Goal: Task Accomplishment & Management: Use online tool/utility

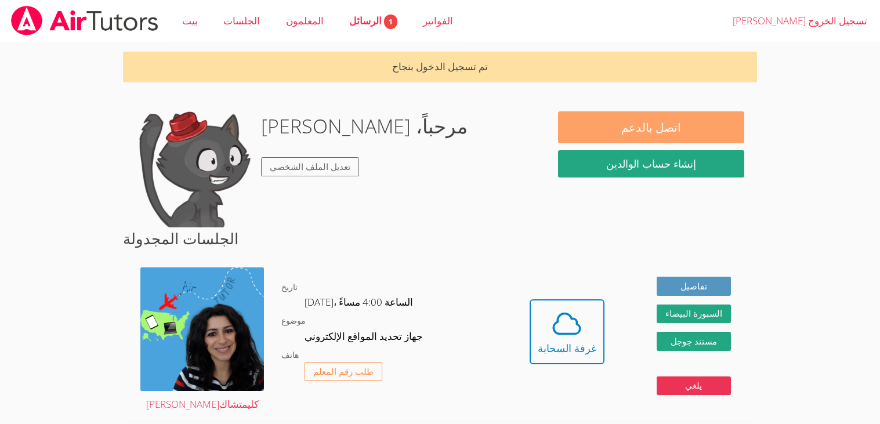
click at [658, 122] on font "اتصل بالدعم" at bounding box center [651, 127] width 60 height 16
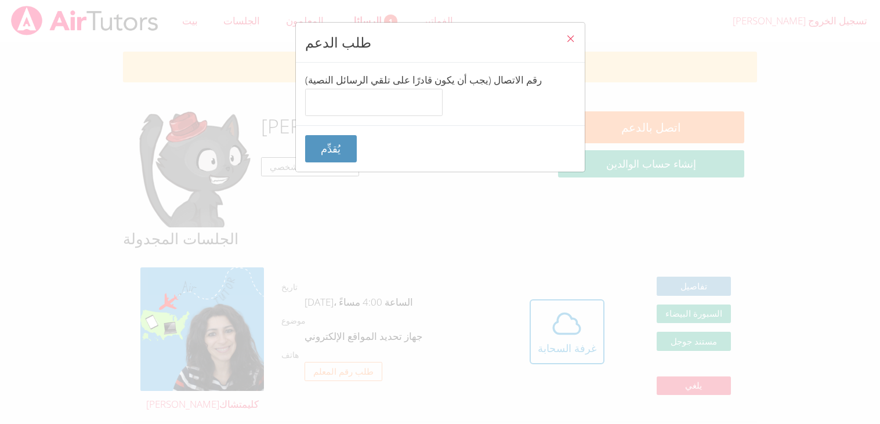
click at [571, 38] on icon "يغلق" at bounding box center [571, 39] width 10 height 10
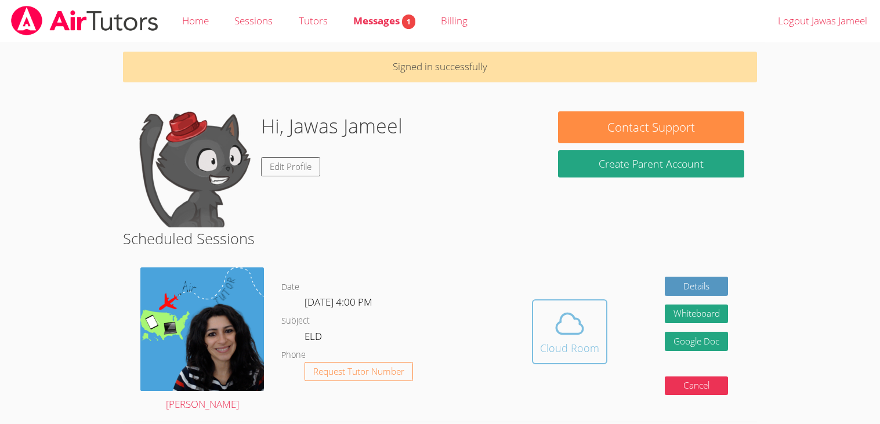
click at [570, 313] on icon at bounding box center [569, 323] width 27 height 20
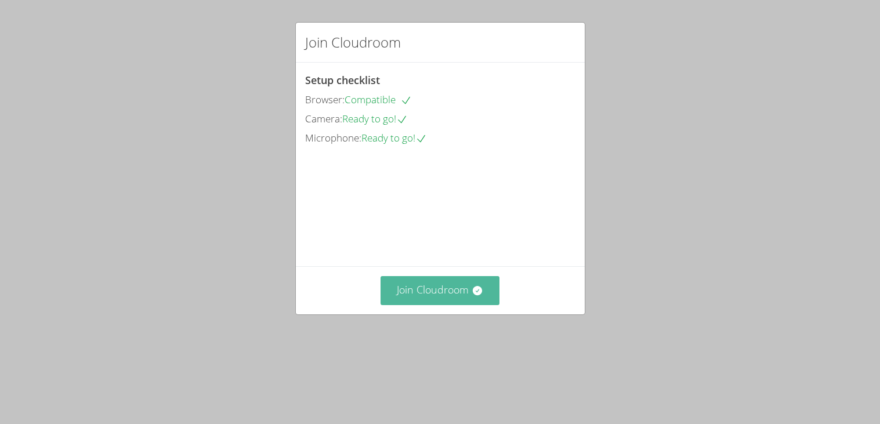
click at [416, 305] on button "Join Cloudroom" at bounding box center [440, 290] width 119 height 28
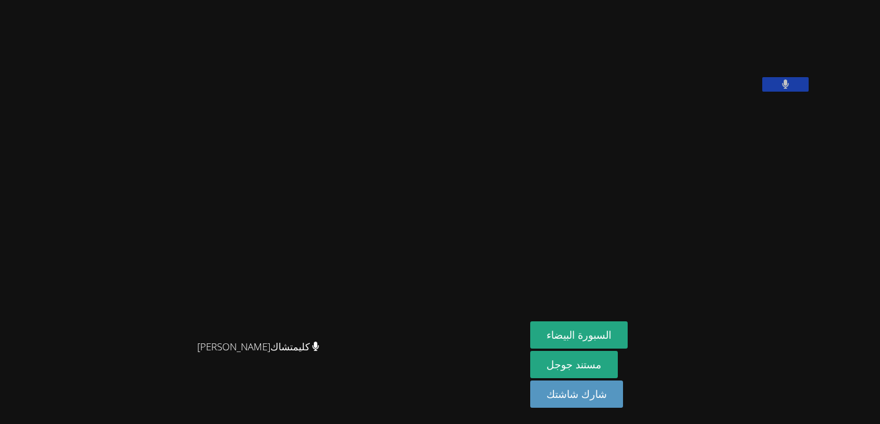
click at [641, 248] on aside "[PERSON_NAME] محرم السبورة البيضاء مستند جوجل شارك شاشتك" at bounding box center [671, 212] width 290 height 424
click at [611, 330] on font "السبورة البيضاء" at bounding box center [578, 335] width 65 height 14
